Goal: Navigation & Orientation: Find specific page/section

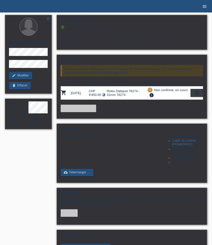
click at [205, 7] on icon "menu" at bounding box center [204, 6] width 5 height 5
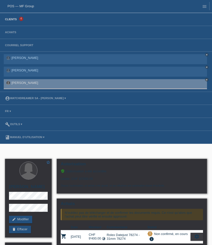
click at [15, 20] on link "Clients" at bounding box center [11, 19] width 17 height 3
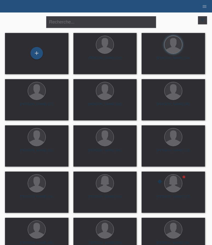
click at [205, 9] on li "menu" at bounding box center [205, 6] width 10 height 13
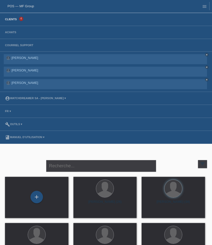
click at [8, 35] on li "Achats" at bounding box center [106, 32] width 212 height 13
click at [9, 33] on link "Achats" at bounding box center [11, 32] width 16 height 3
